Goal: Information Seeking & Learning: Learn about a topic

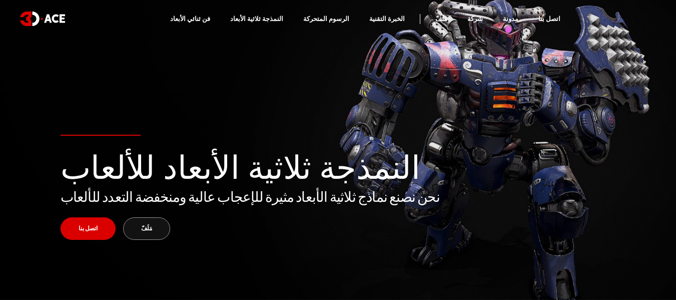
drag, startPoint x: 137, startPoint y: 225, endPoint x: 140, endPoint y: 221, distance: 5.3
click at [138, 224] on link "مَلَفّ" at bounding box center [146, 228] width 47 height 23
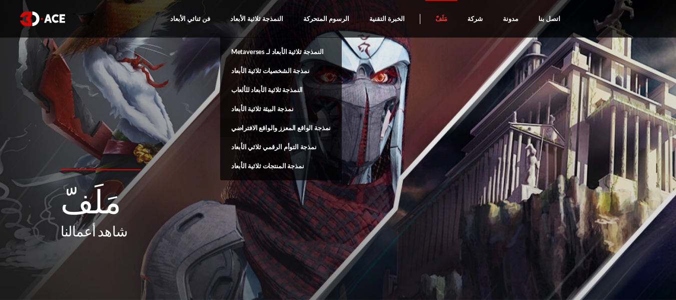
click at [305, 127] on font "نمذجة الواقع المعزز والواقع الافتراضي" at bounding box center [281, 128] width 100 height 8
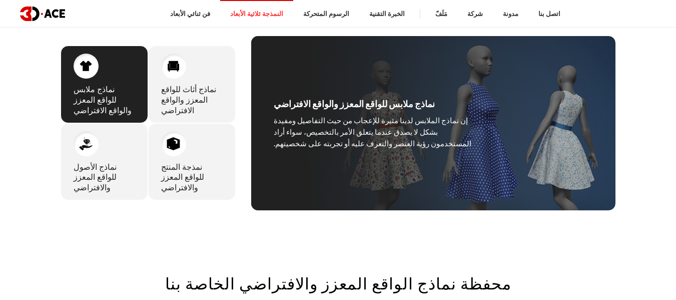
scroll to position [413, 0]
